Goal: Task Accomplishment & Management: Manage account settings

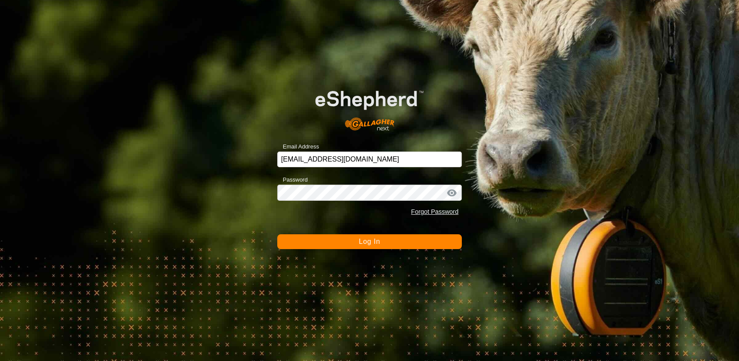
click at [349, 237] on button "Log In" at bounding box center [369, 241] width 185 height 15
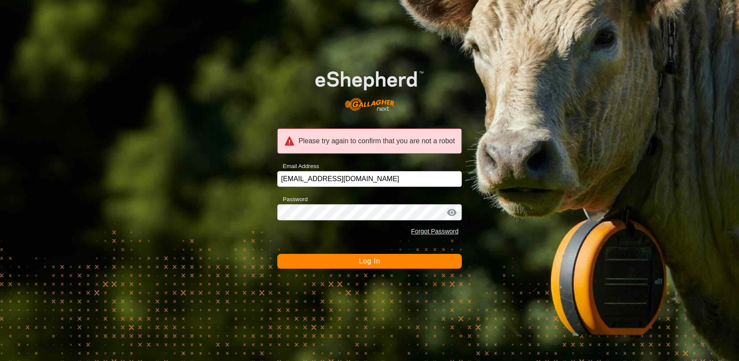
click at [344, 260] on button "Log In" at bounding box center [369, 261] width 185 height 15
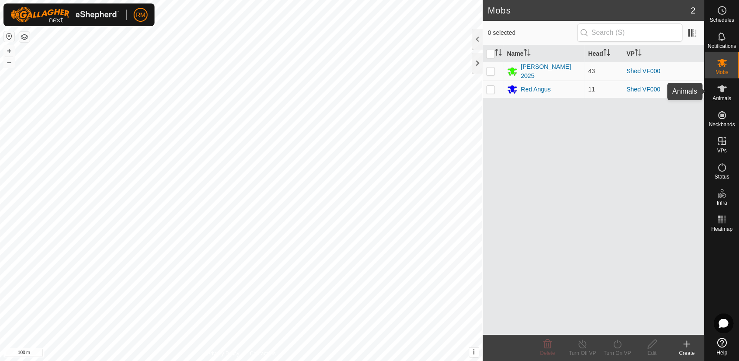
click at [728, 96] on span "Animals" at bounding box center [722, 98] width 19 height 5
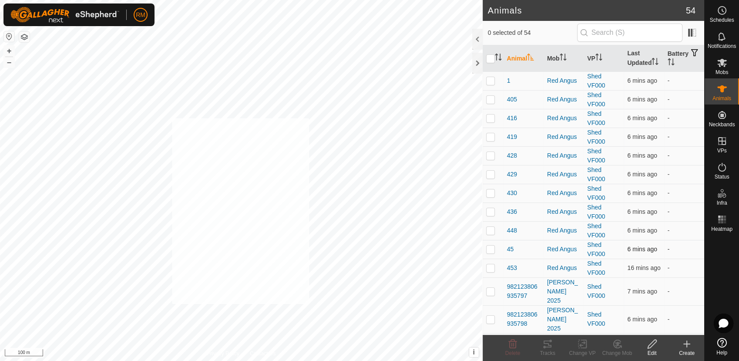
checkbox input "true"
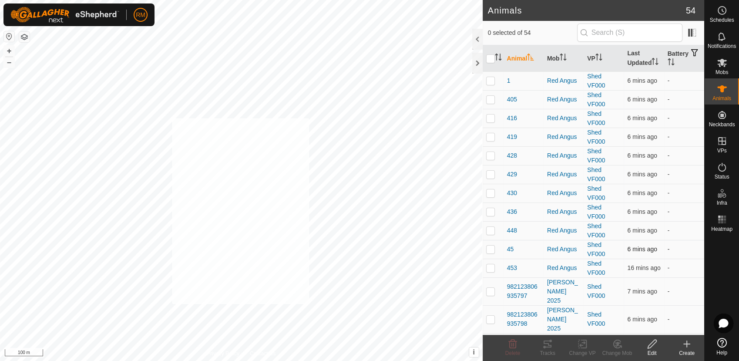
checkbox input "true"
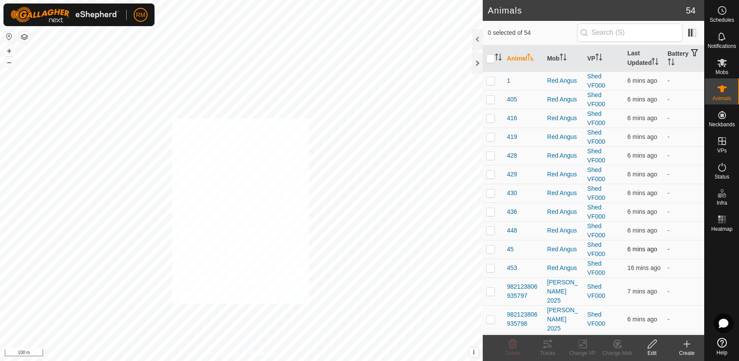
checkbox input "true"
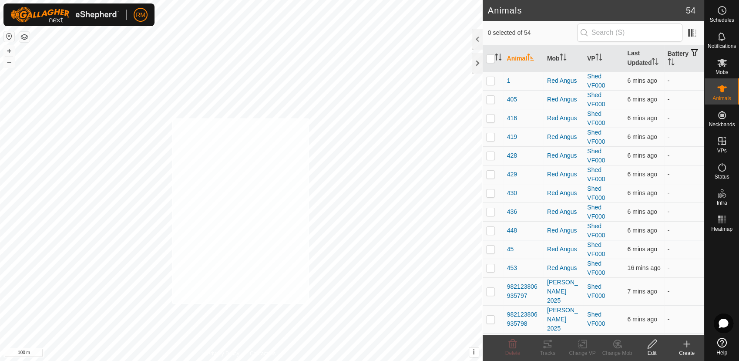
checkbox input "true"
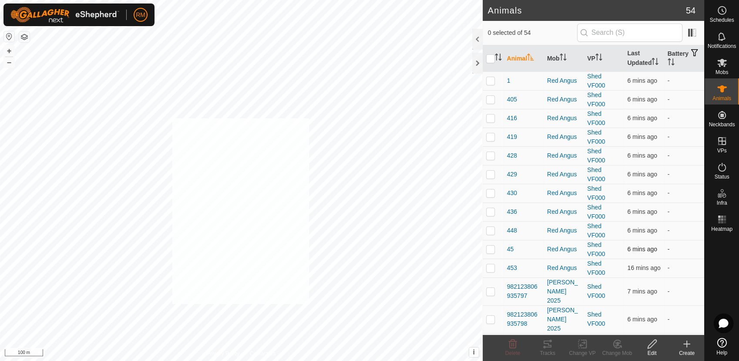
checkbox input "true"
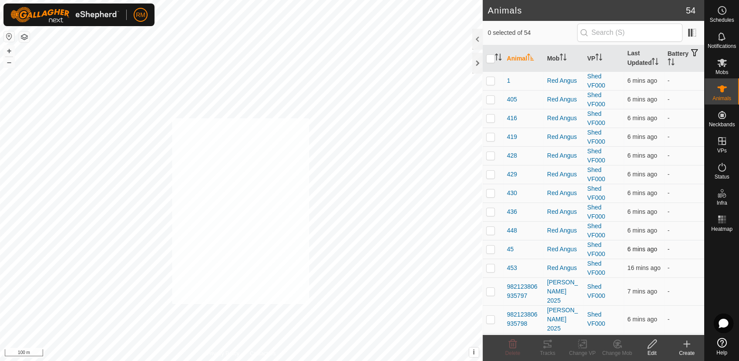
checkbox input "true"
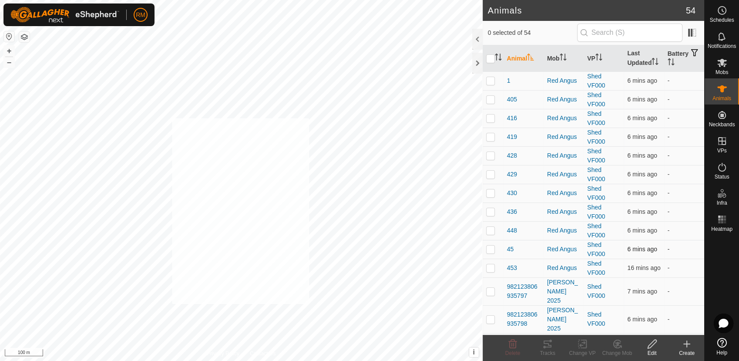
checkbox input "true"
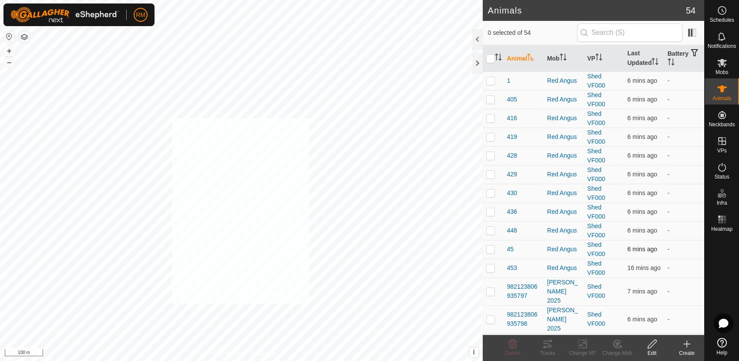
checkbox input "true"
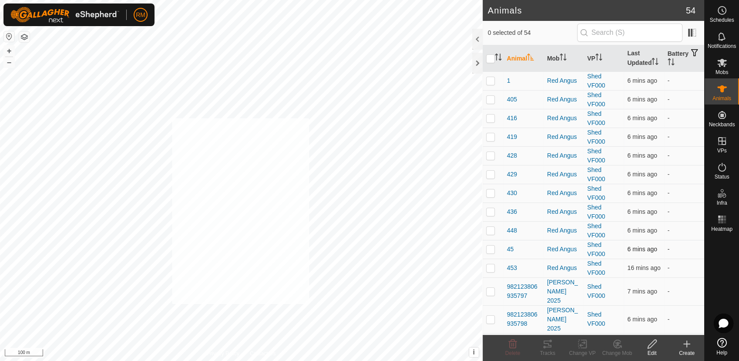
checkbox input "true"
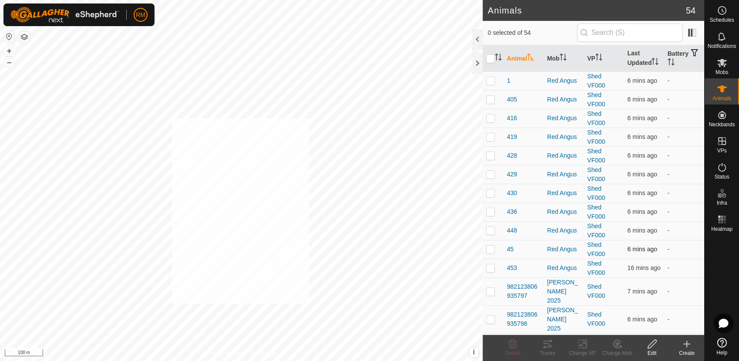
checkbox input "true"
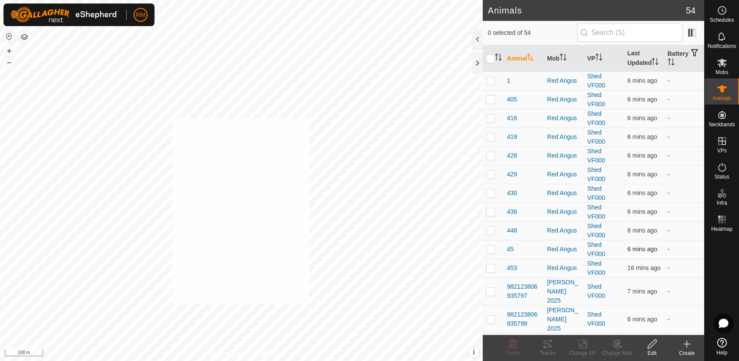
checkbox input "true"
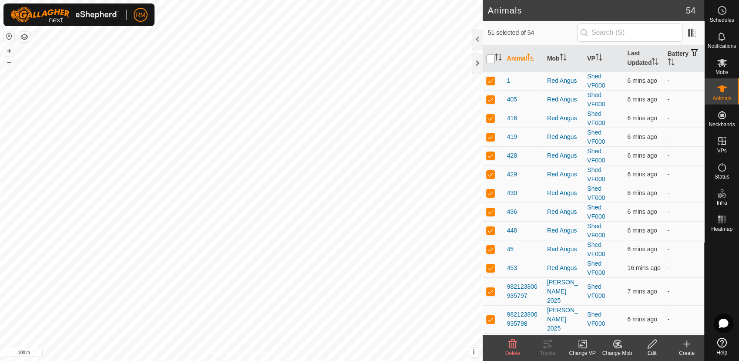
click at [491, 57] on input "checkbox" at bounding box center [490, 58] width 9 height 9
checkbox input "true"
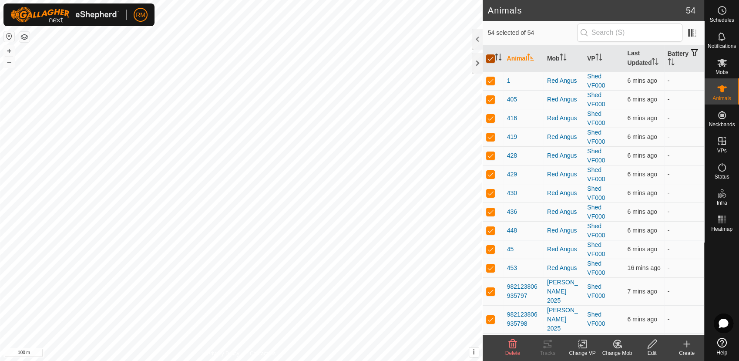
click at [491, 57] on input "checkbox" at bounding box center [490, 58] width 9 height 9
checkbox input "false"
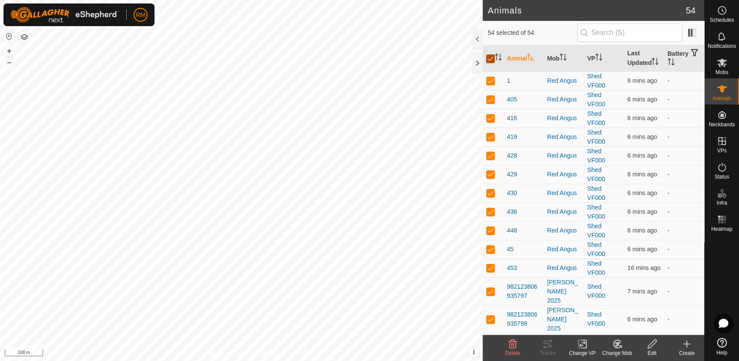
checkbox input "false"
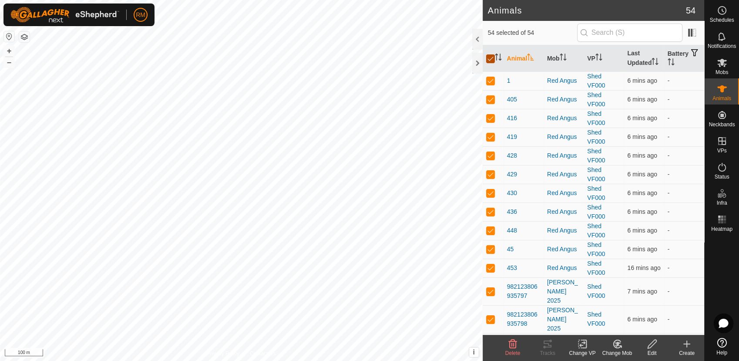
checkbox input "false"
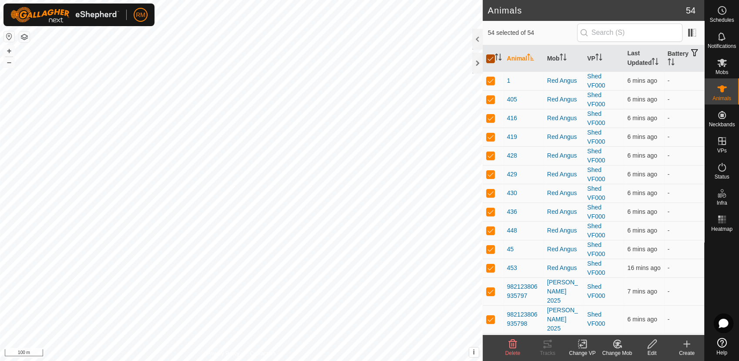
checkbox input "false"
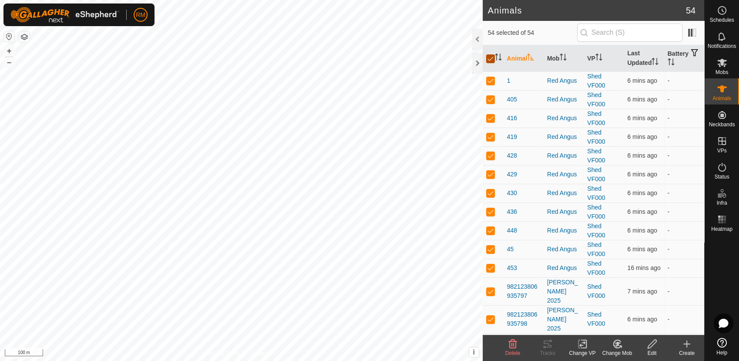
checkbox input "false"
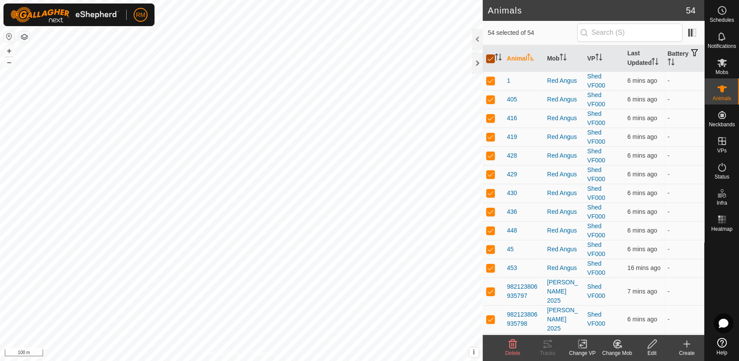
checkbox input "false"
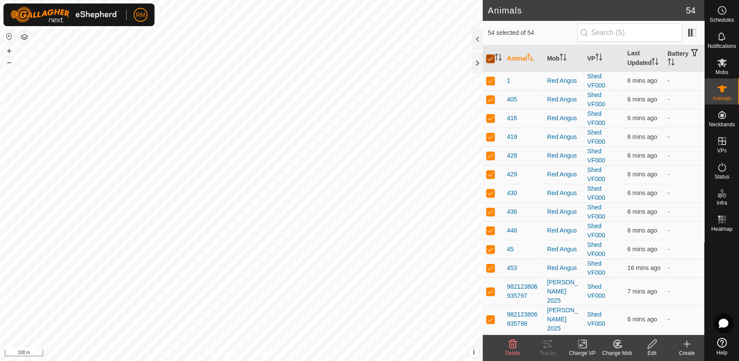
checkbox input "false"
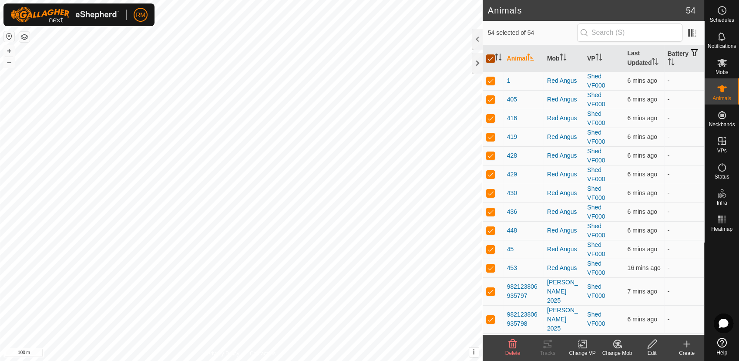
checkbox input "false"
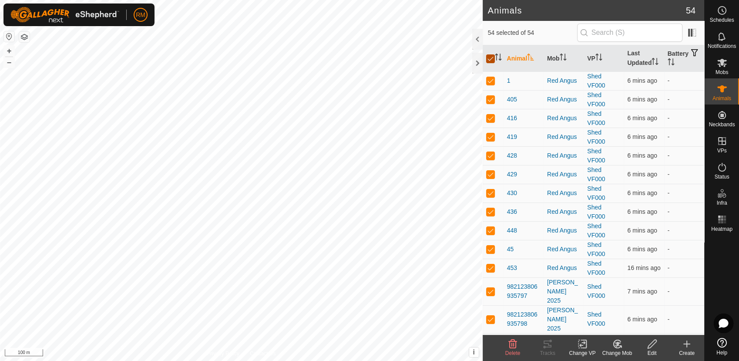
checkbox input "false"
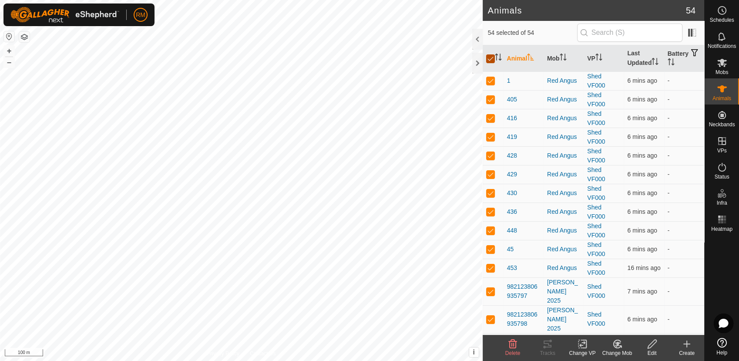
checkbox input "false"
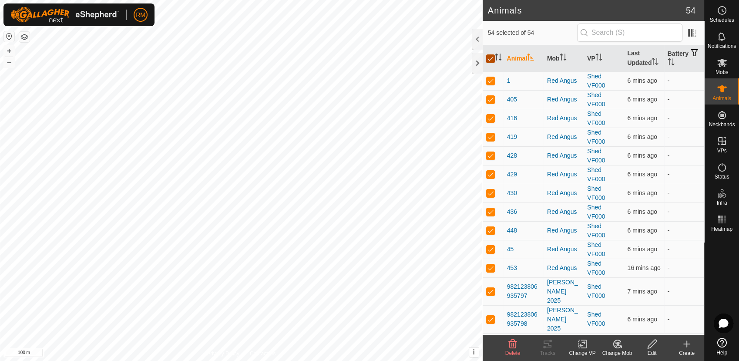
checkbox input "false"
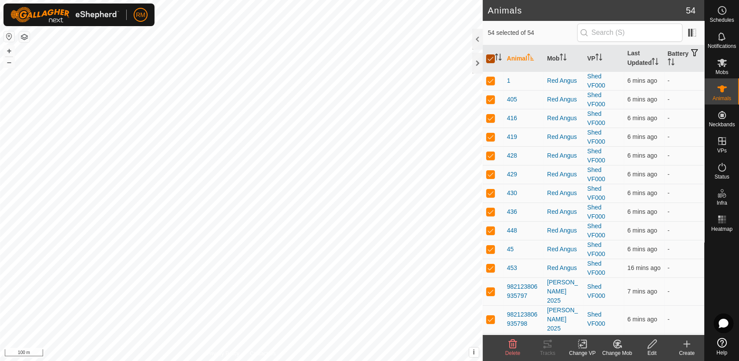
checkbox input "false"
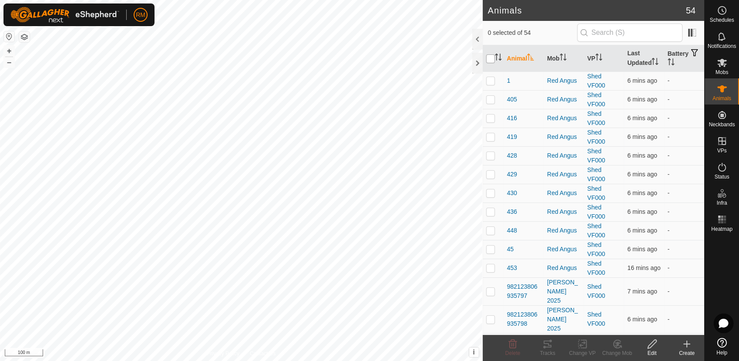
click at [491, 57] on input "checkbox" at bounding box center [490, 58] width 9 height 9
checkbox input "true"
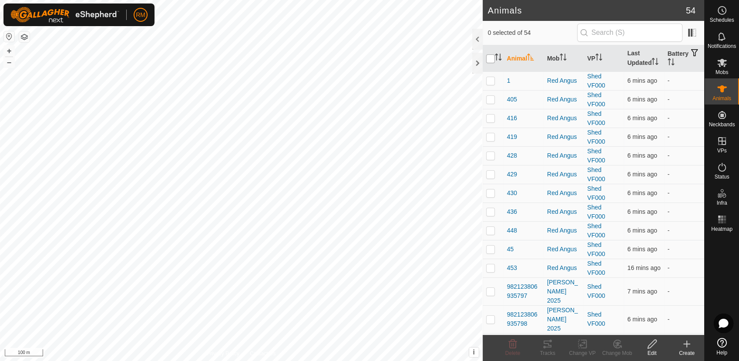
checkbox input "true"
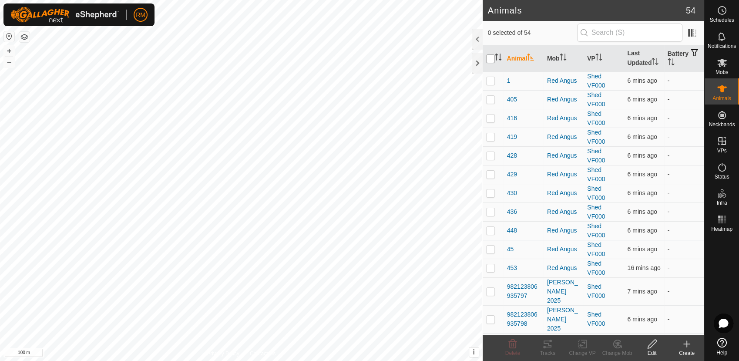
checkbox input "true"
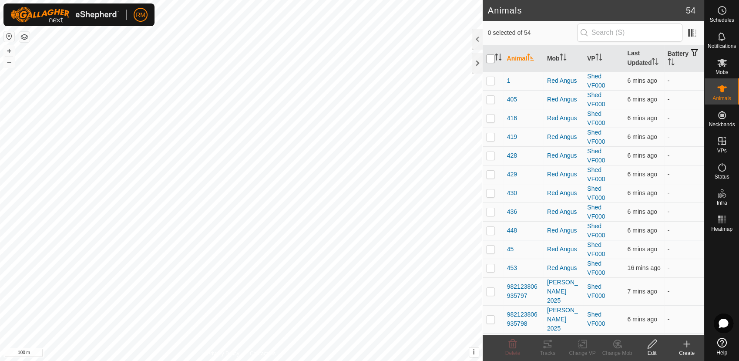
checkbox input "true"
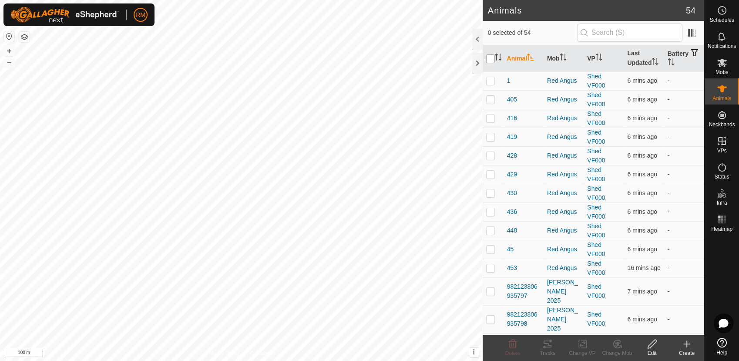
checkbox input "true"
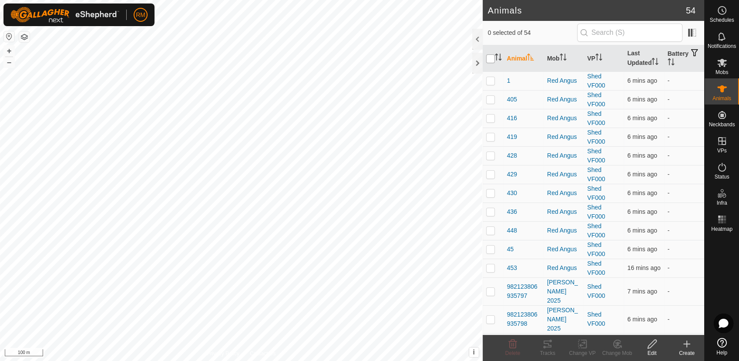
checkbox input "true"
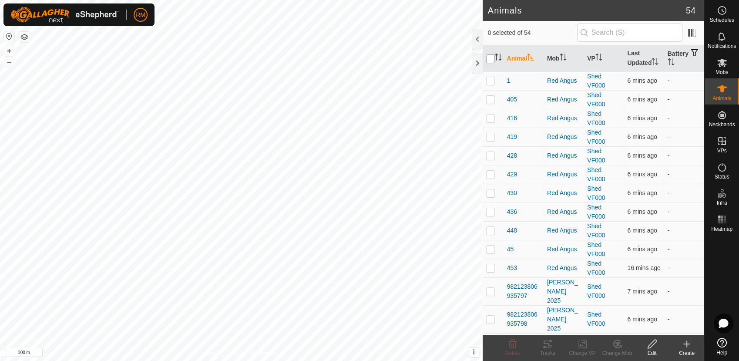
checkbox input "true"
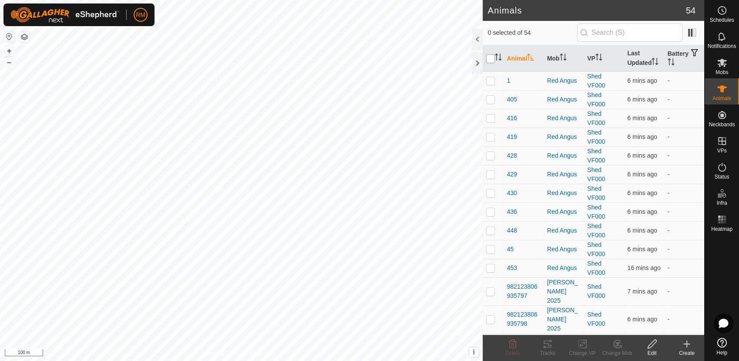
checkbox input "true"
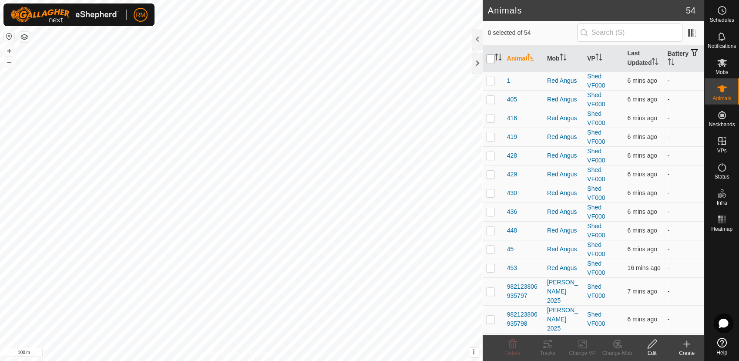
checkbox input "true"
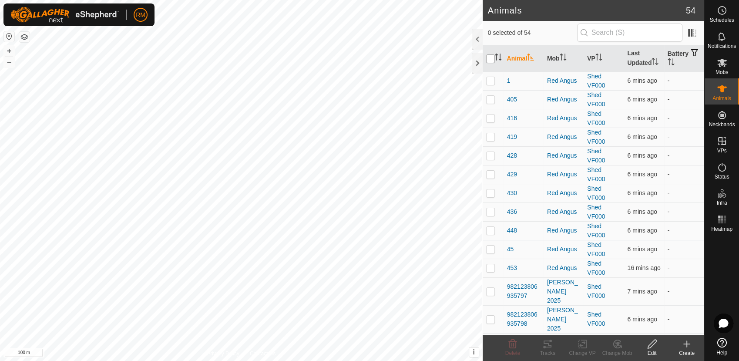
checkbox input "true"
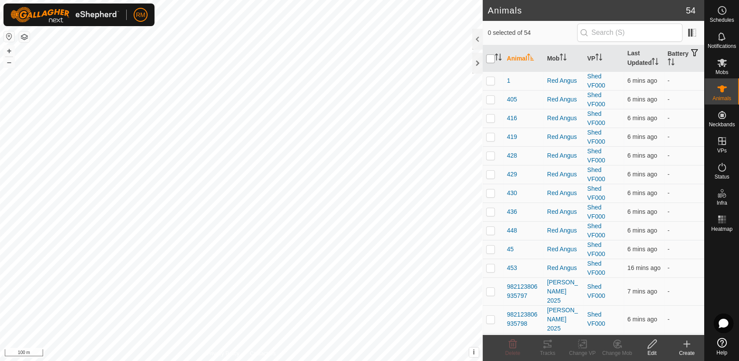
checkbox input "true"
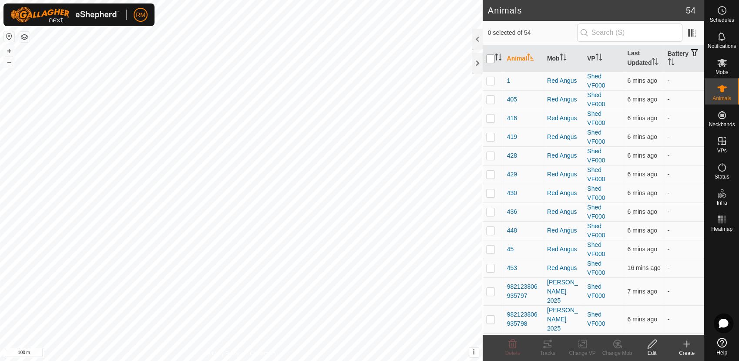
checkbox input "true"
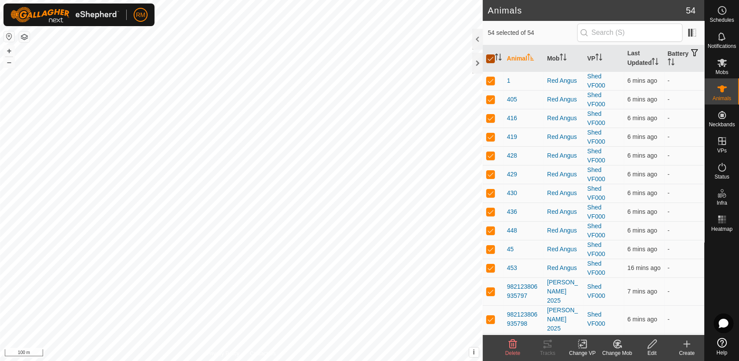
click at [489, 55] on input "checkbox" at bounding box center [490, 58] width 9 height 9
checkbox input "false"
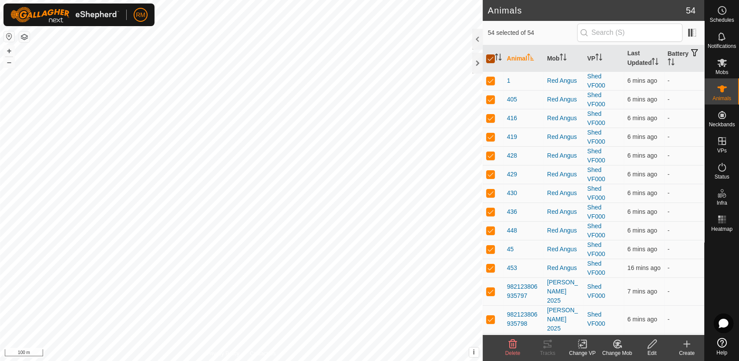
checkbox input "false"
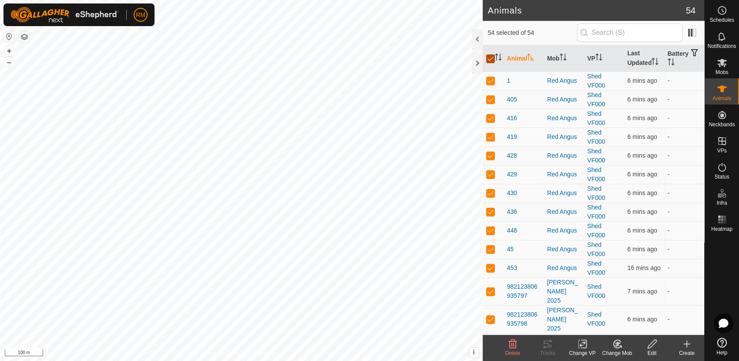
checkbox input "false"
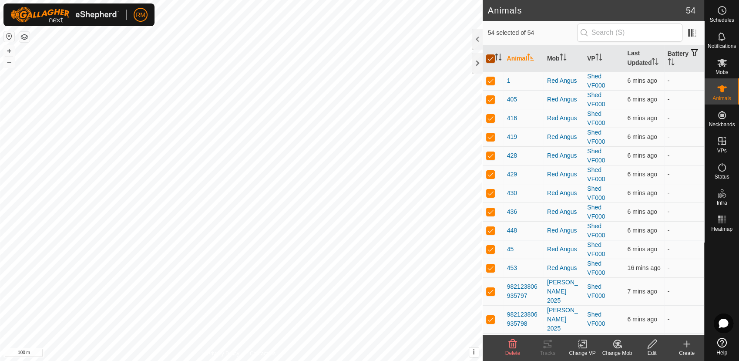
checkbox input "false"
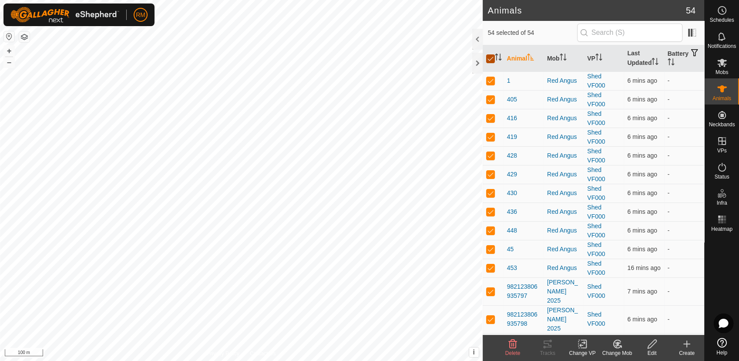
checkbox input "false"
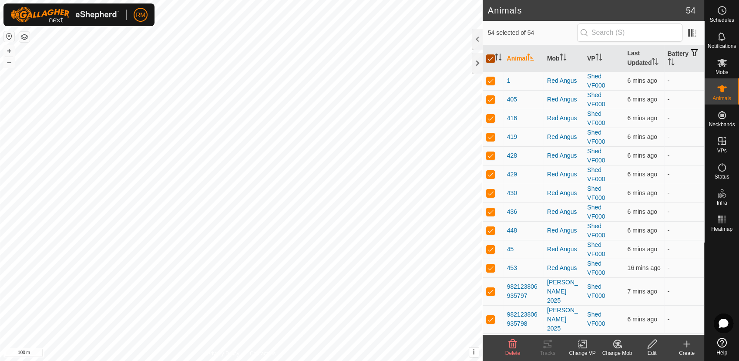
checkbox input "false"
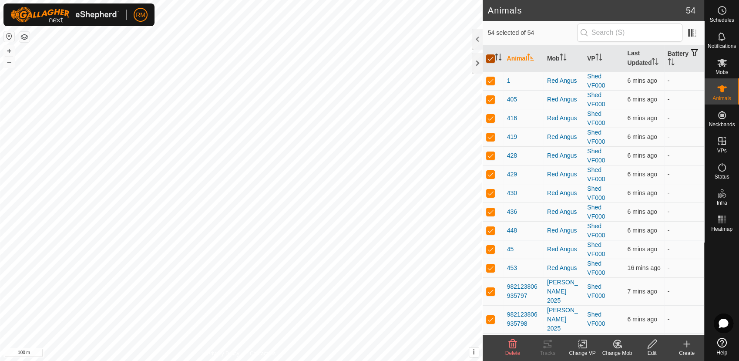
checkbox input "false"
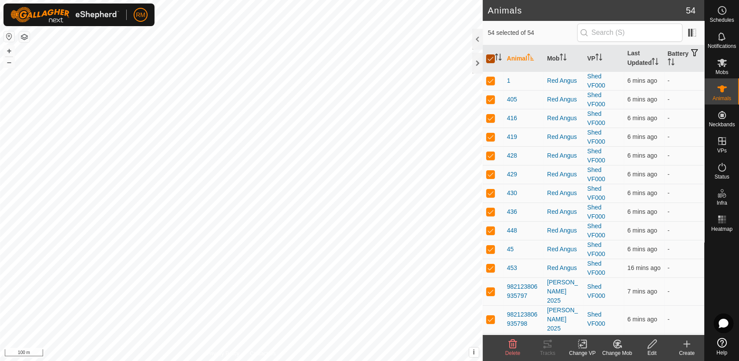
checkbox input "false"
